Goal: Task Accomplishment & Management: Use online tool/utility

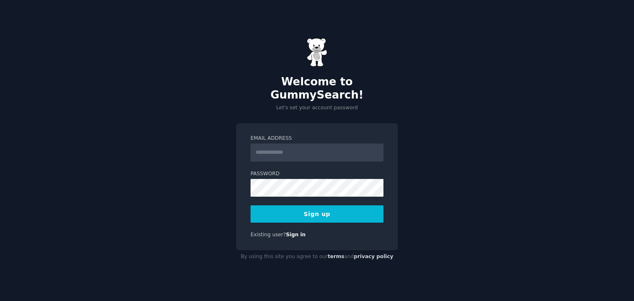
click at [272, 144] on input "Email Address" at bounding box center [317, 153] width 133 height 18
type input "**********"
click at [307, 208] on button "Sign up" at bounding box center [317, 214] width 133 height 17
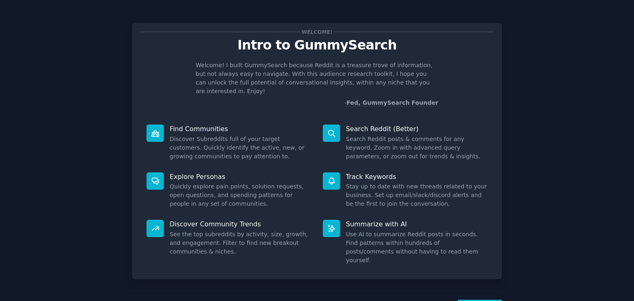
scroll to position [21, 0]
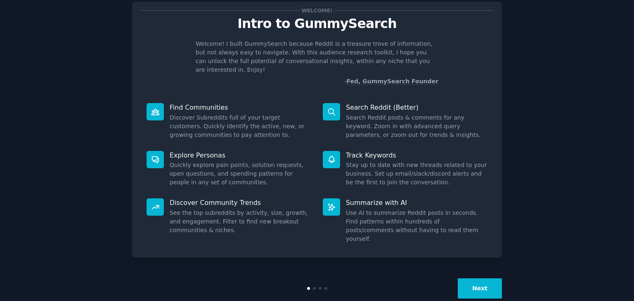
click at [481, 279] on button "Next" at bounding box center [480, 289] width 44 height 20
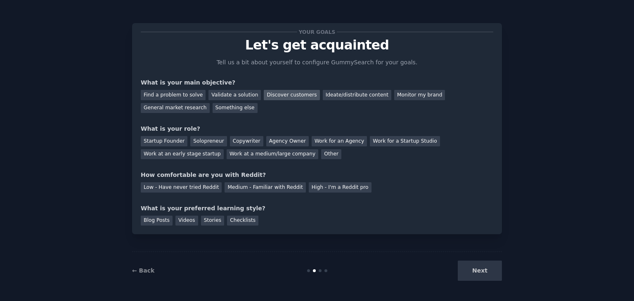
click at [288, 95] on div "Discover customers" at bounding box center [292, 95] width 56 height 10
click at [224, 150] on div "Work at an early stage startup" at bounding box center [182, 155] width 83 height 10
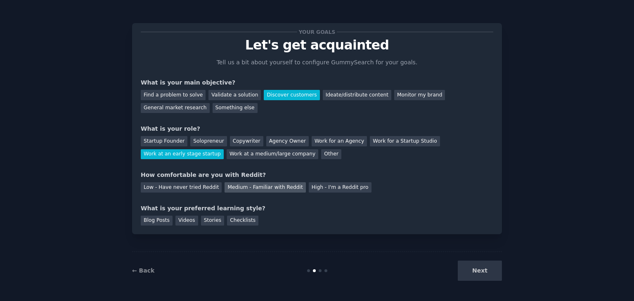
click at [237, 186] on div "Medium - Familiar with Reddit" at bounding box center [265, 188] width 81 height 10
click at [229, 221] on div "Checklists" at bounding box center [242, 221] width 31 height 10
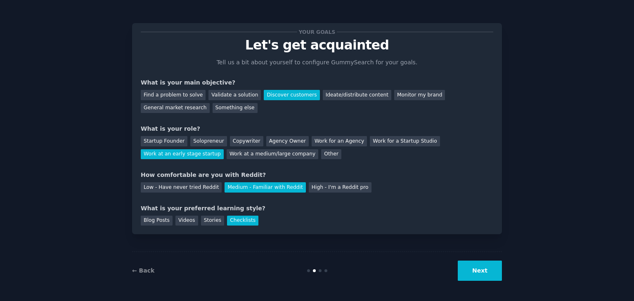
click at [477, 270] on button "Next" at bounding box center [480, 271] width 44 height 20
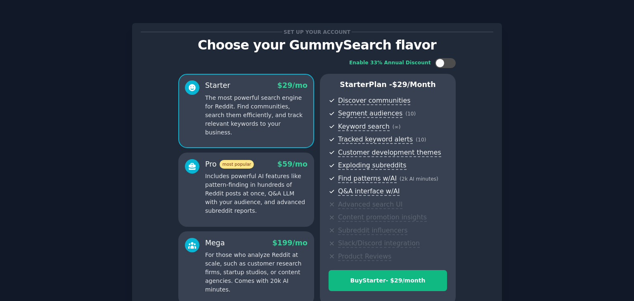
scroll to position [83, 0]
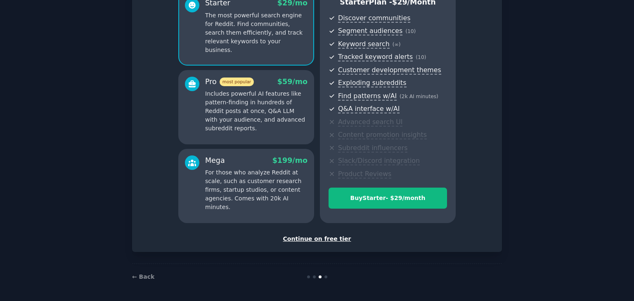
click at [320, 238] on div "Continue on free tier" at bounding box center [317, 239] width 353 height 9
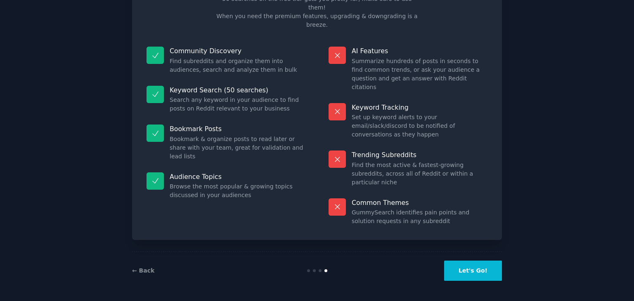
scroll to position [20, 0]
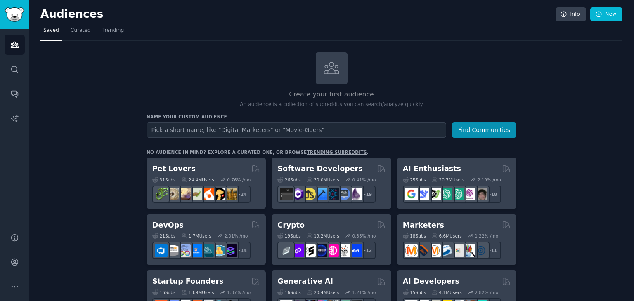
click at [211, 130] on input "text" at bounding box center [297, 130] width 300 height 15
type input "M"
type input "FAST [US_STATE]"
click at [470, 133] on button "Find Communities" at bounding box center [484, 130] width 64 height 15
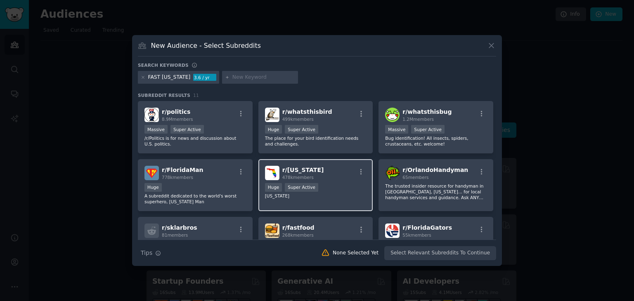
click at [320, 177] on div "r/ [US_STATE] 478k members" at bounding box center [316, 173] width 102 height 14
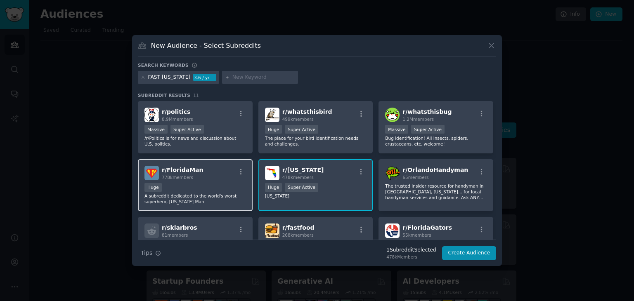
click at [212, 166] on div "r/ FloridaMan 778k members" at bounding box center [196, 173] width 102 height 14
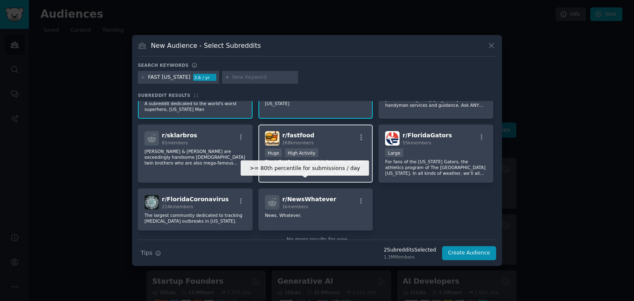
scroll to position [111, 0]
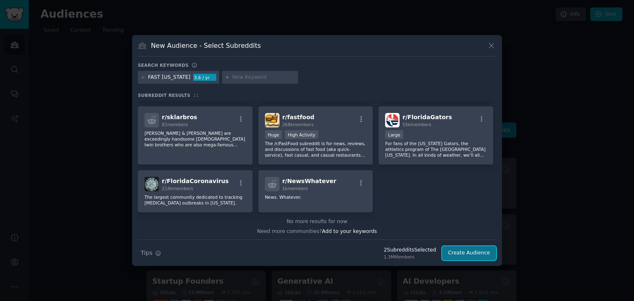
click at [470, 254] on button "Create Audience" at bounding box center [469, 254] width 55 height 14
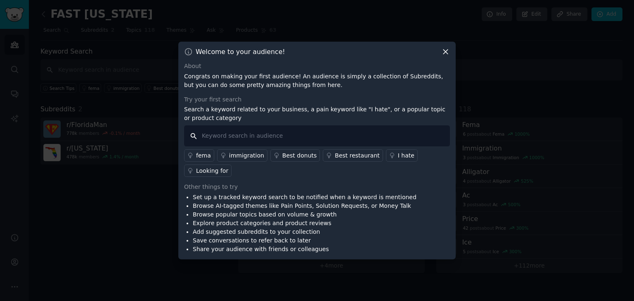
click at [237, 144] on input "text" at bounding box center [317, 136] width 266 height 21
paste input "FAST Florida"
drag, startPoint x: 237, startPoint y: 144, endPoint x: 216, endPoint y: 145, distance: 21.1
click at [216, 145] on input "FAST Florida" at bounding box center [317, 136] width 266 height 21
type input "FAST"
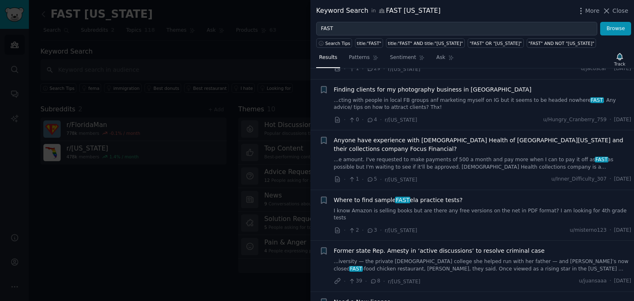
scroll to position [1003, 0]
click at [418, 196] on span "Where to find sample FAST ela practice tests?" at bounding box center [398, 200] width 129 height 9
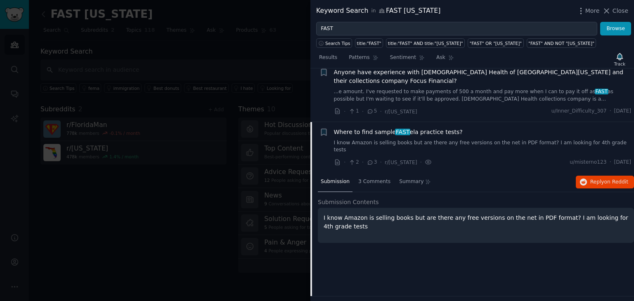
scroll to position [1071, 0]
click at [593, 176] on button "Reply on Reddit" at bounding box center [605, 182] width 58 height 13
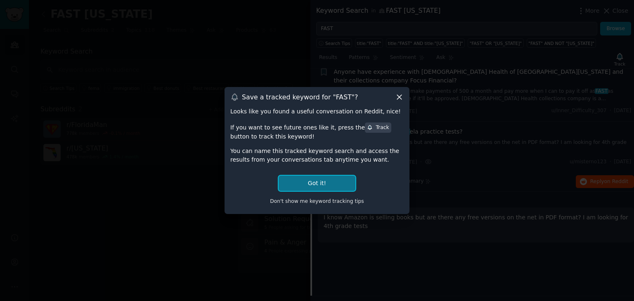
click at [313, 181] on button "Got it!" at bounding box center [317, 183] width 77 height 15
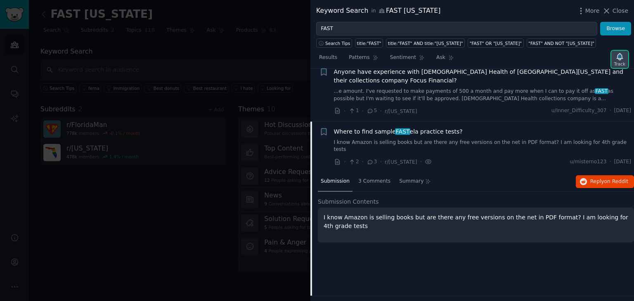
click at [617, 62] on div "Track" at bounding box center [620, 64] width 11 height 6
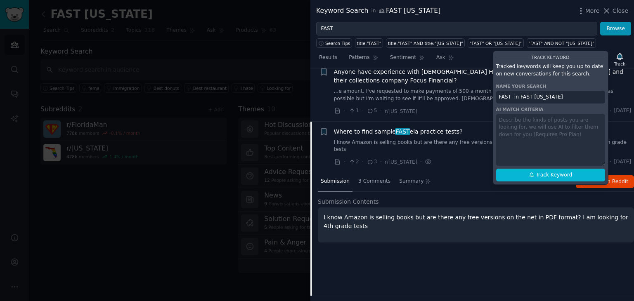
click at [448, 172] on div "Submission 3 Comments Summary Reply on Reddit" at bounding box center [476, 182] width 316 height 20
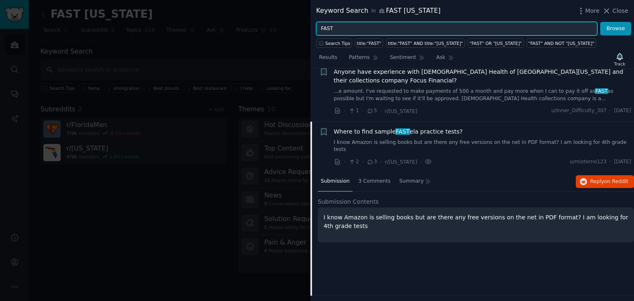
drag, startPoint x: 411, startPoint y: 28, endPoint x: 299, endPoint y: 27, distance: 112.3
click at [299, 27] on div "Keyword Search in FAST Florida More Close FAST Browse Search Tips title:"FAST" …" at bounding box center [317, 150] width 634 height 301
type input "M-ste"
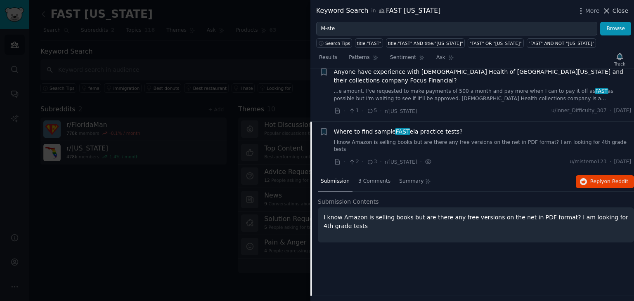
click at [616, 8] on span "Close" at bounding box center [621, 11] width 16 height 9
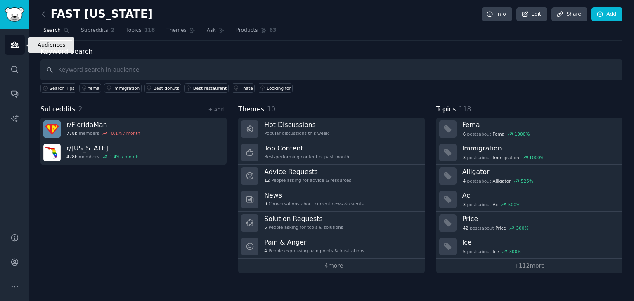
click at [15, 44] on icon "Sidebar" at bounding box center [14, 45] width 7 height 6
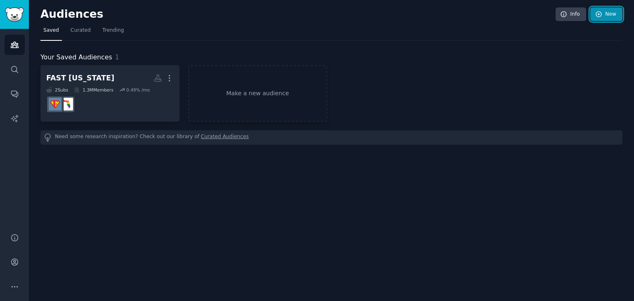
click at [601, 12] on icon at bounding box center [599, 14] width 7 height 7
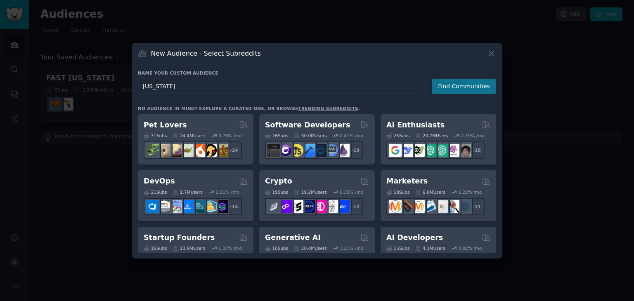
type input "Michigan"
click at [453, 85] on button "Find Communities" at bounding box center [464, 86] width 64 height 15
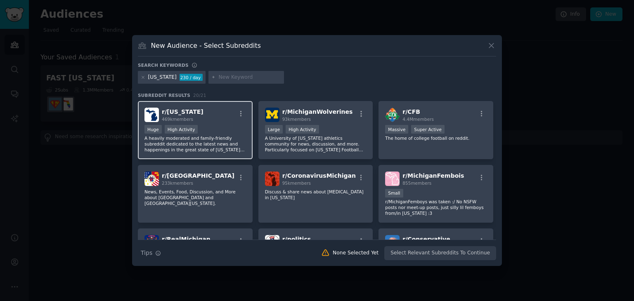
click at [208, 128] on div "Huge High Activity" at bounding box center [196, 130] width 102 height 10
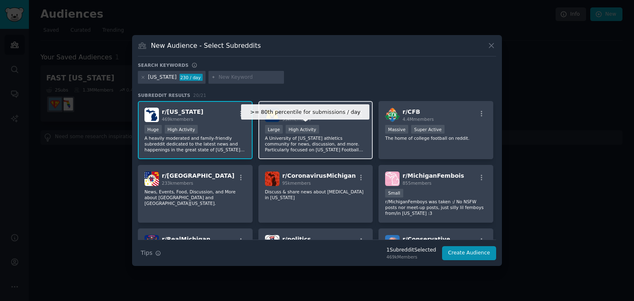
click at [303, 130] on div "High Activity" at bounding box center [302, 129] width 33 height 9
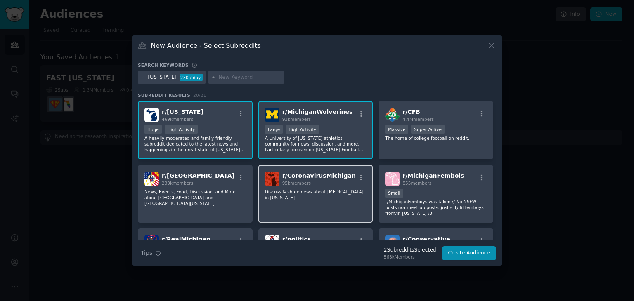
click at [294, 201] on div "r/ CoronavirusMichigan 95k members Discuss & share news about Coronavirus in Mi…" at bounding box center [316, 194] width 115 height 58
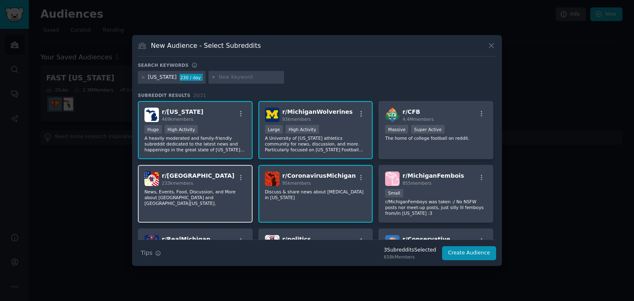
click at [197, 198] on p "News, Events, Food, Discussion, and More about Detroit and Southeast Michigan." at bounding box center [196, 197] width 102 height 17
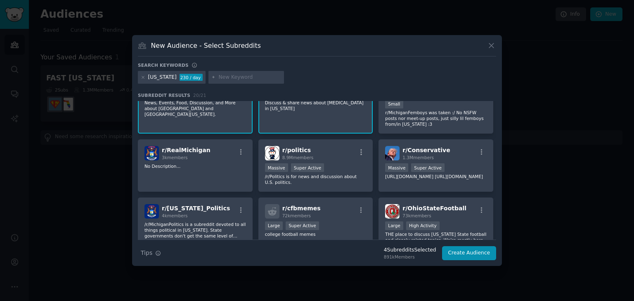
scroll to position [89, 0]
click at [206, 171] on div "r/ RealMichigan 3k members No Description..." at bounding box center [195, 166] width 115 height 52
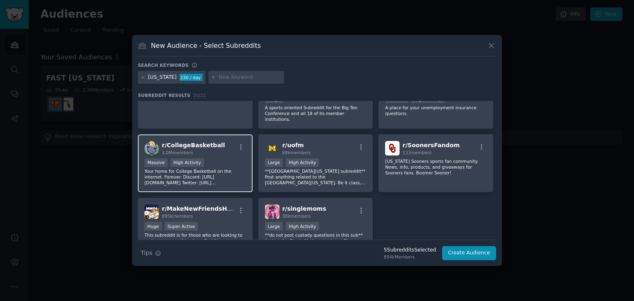
scroll to position [317, 0]
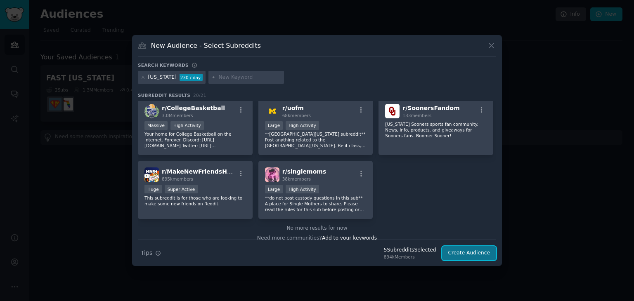
click at [466, 252] on button "Create Audience" at bounding box center [469, 254] width 55 height 14
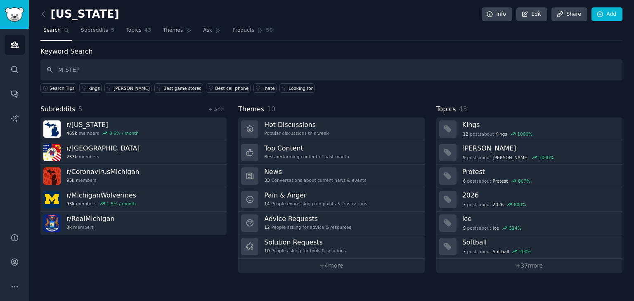
type input "M-STEP"
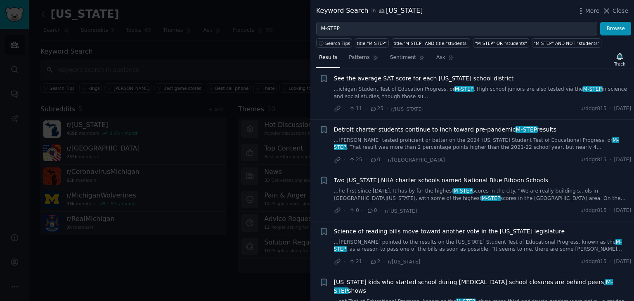
scroll to position [50, 0]
click at [613, 8] on button "Close" at bounding box center [616, 11] width 26 height 9
